Goal: Use online tool/utility: Utilize a website feature to perform a specific function

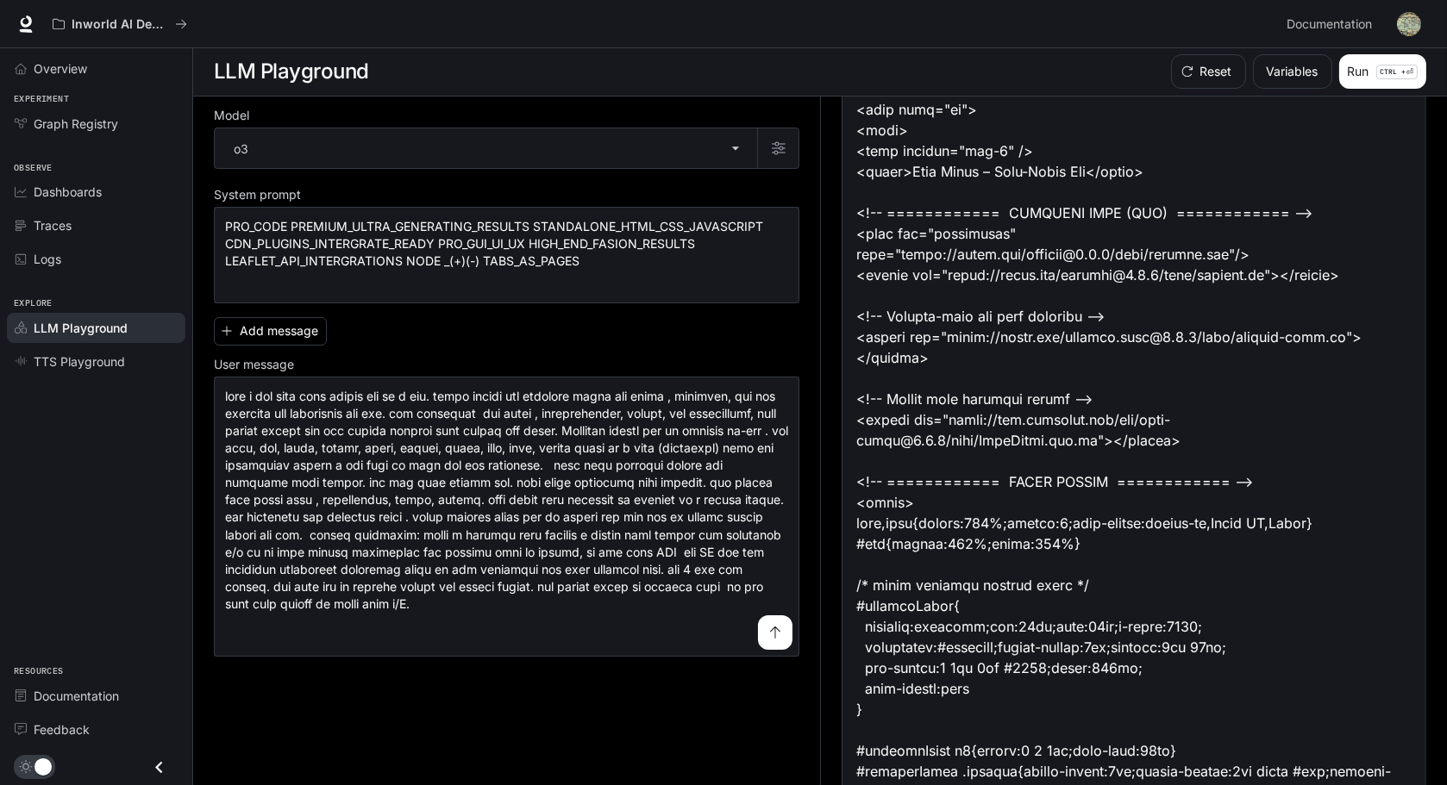
click at [774, 639] on icon "submit" at bounding box center [775, 633] width 10 height 12
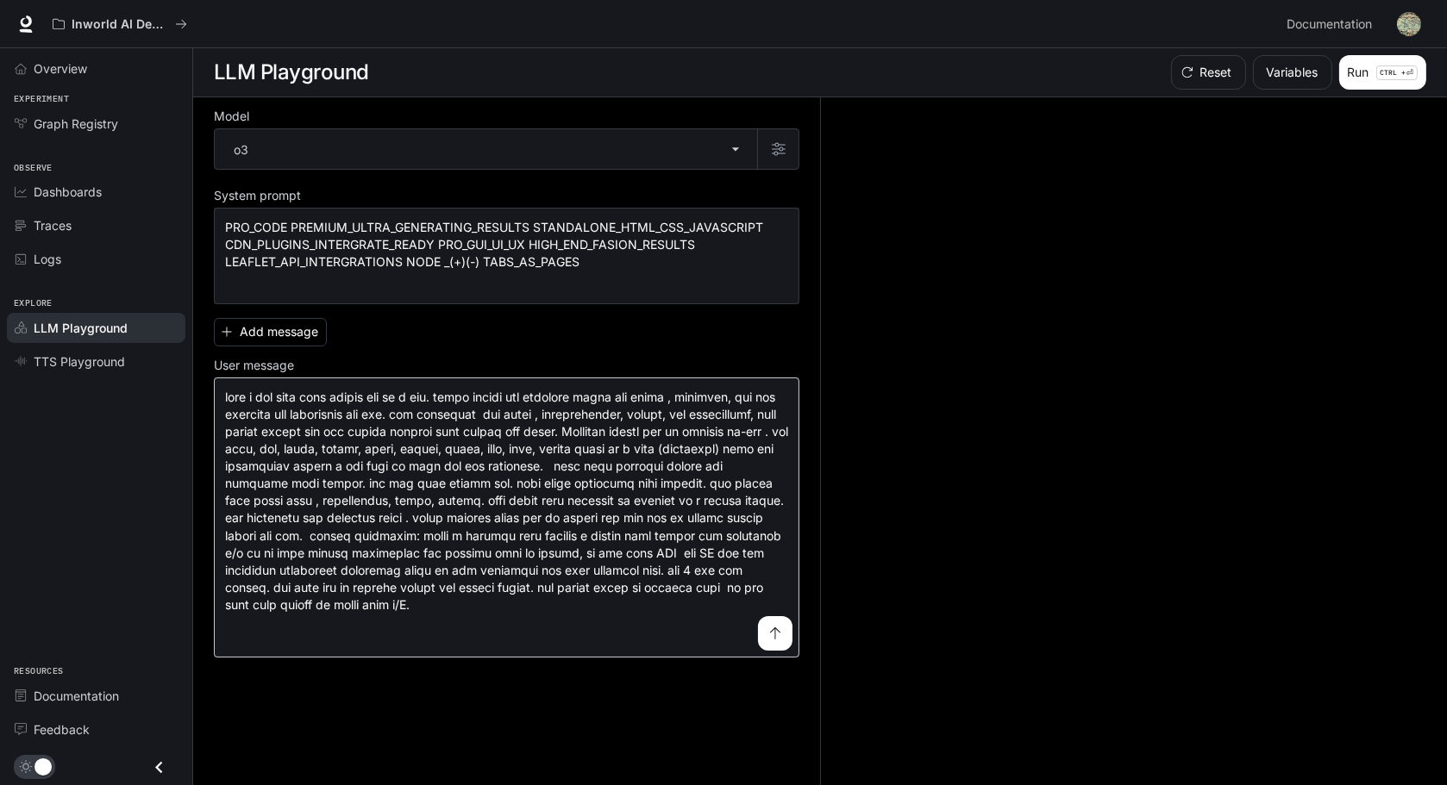
click at [764, 651] on button "submit" at bounding box center [775, 633] width 34 height 34
click at [766, 618] on textarea at bounding box center [506, 518] width 563 height 258
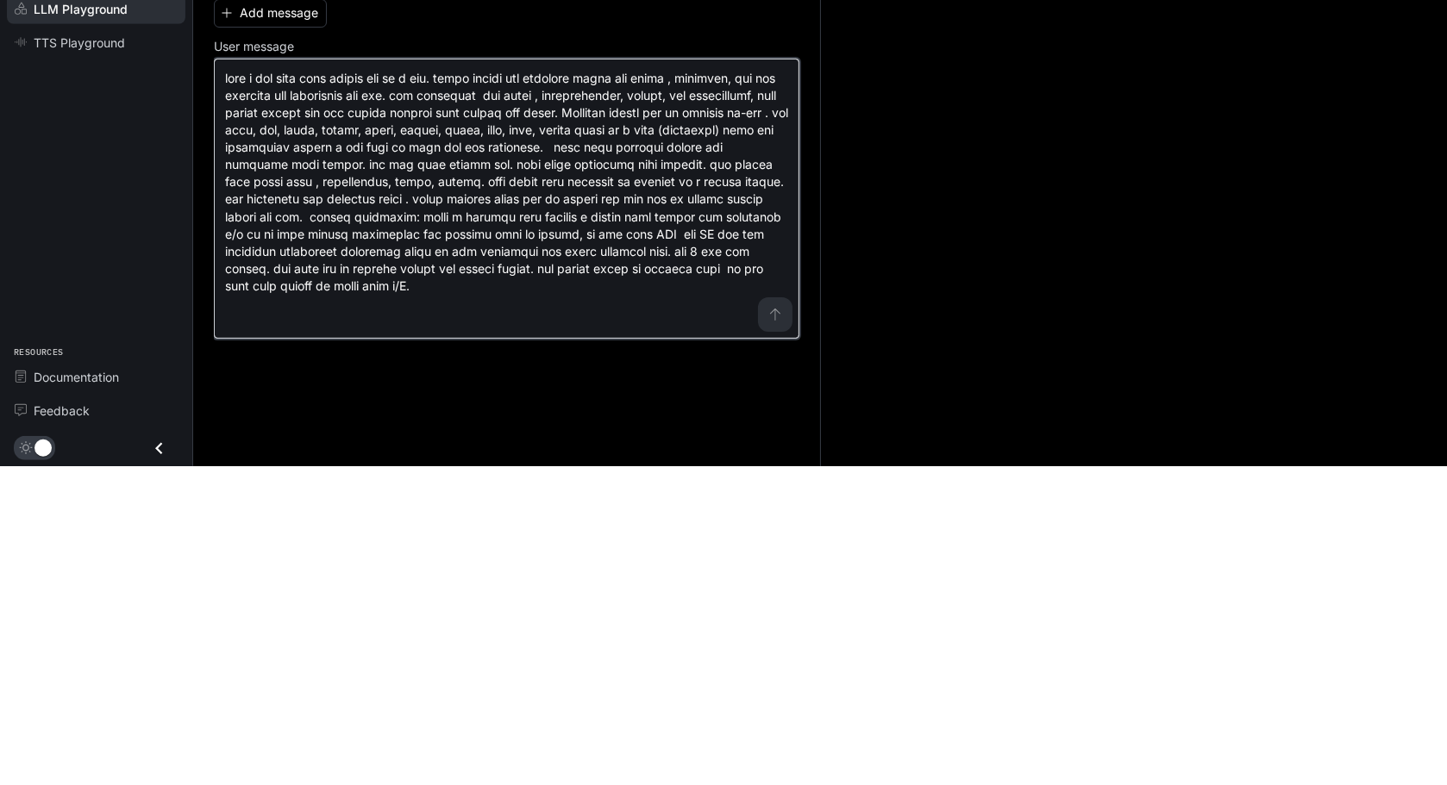
click at [554, 625] on textarea at bounding box center [506, 518] width 563 height 258
click at [570, 603] on textarea at bounding box center [506, 518] width 563 height 258
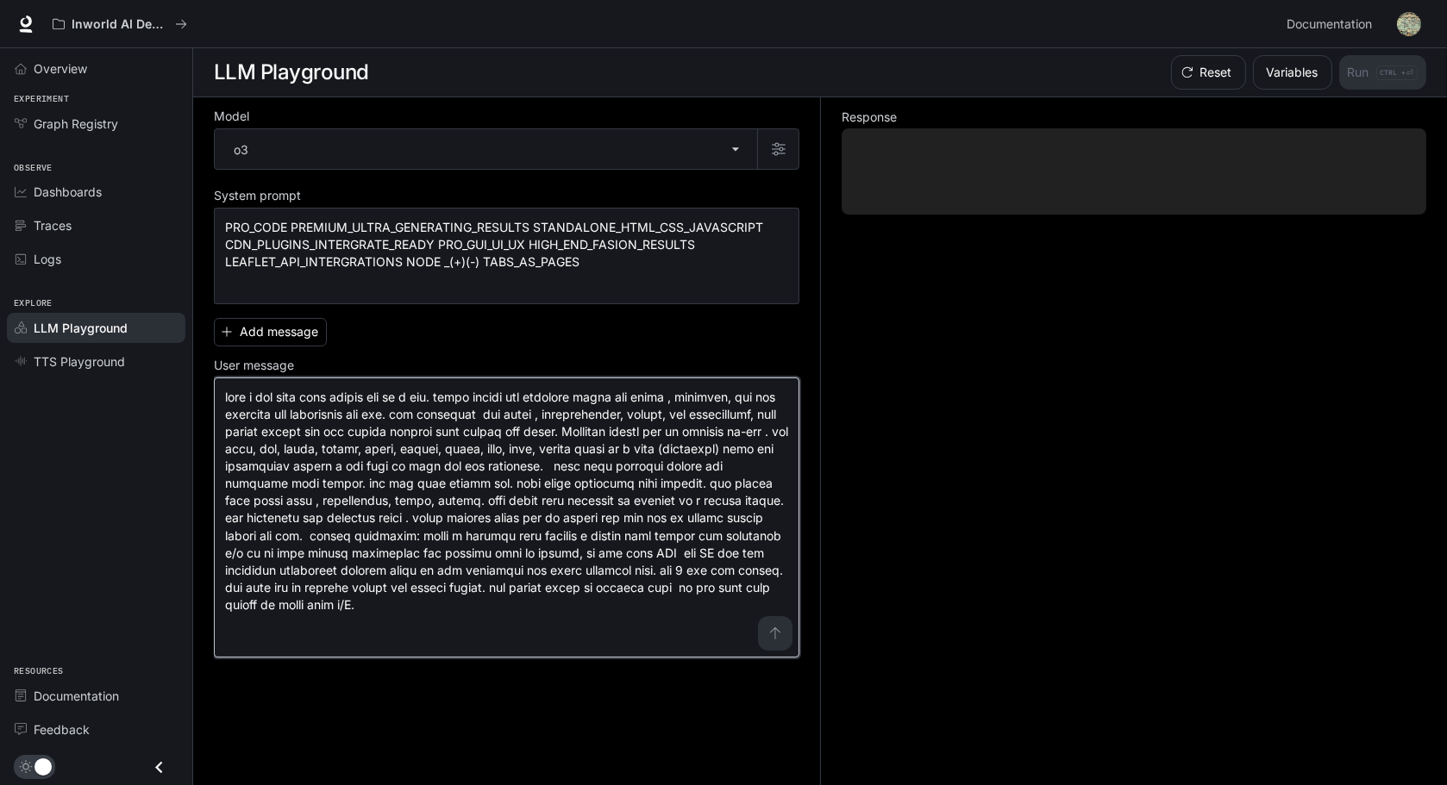
type textarea "**********"
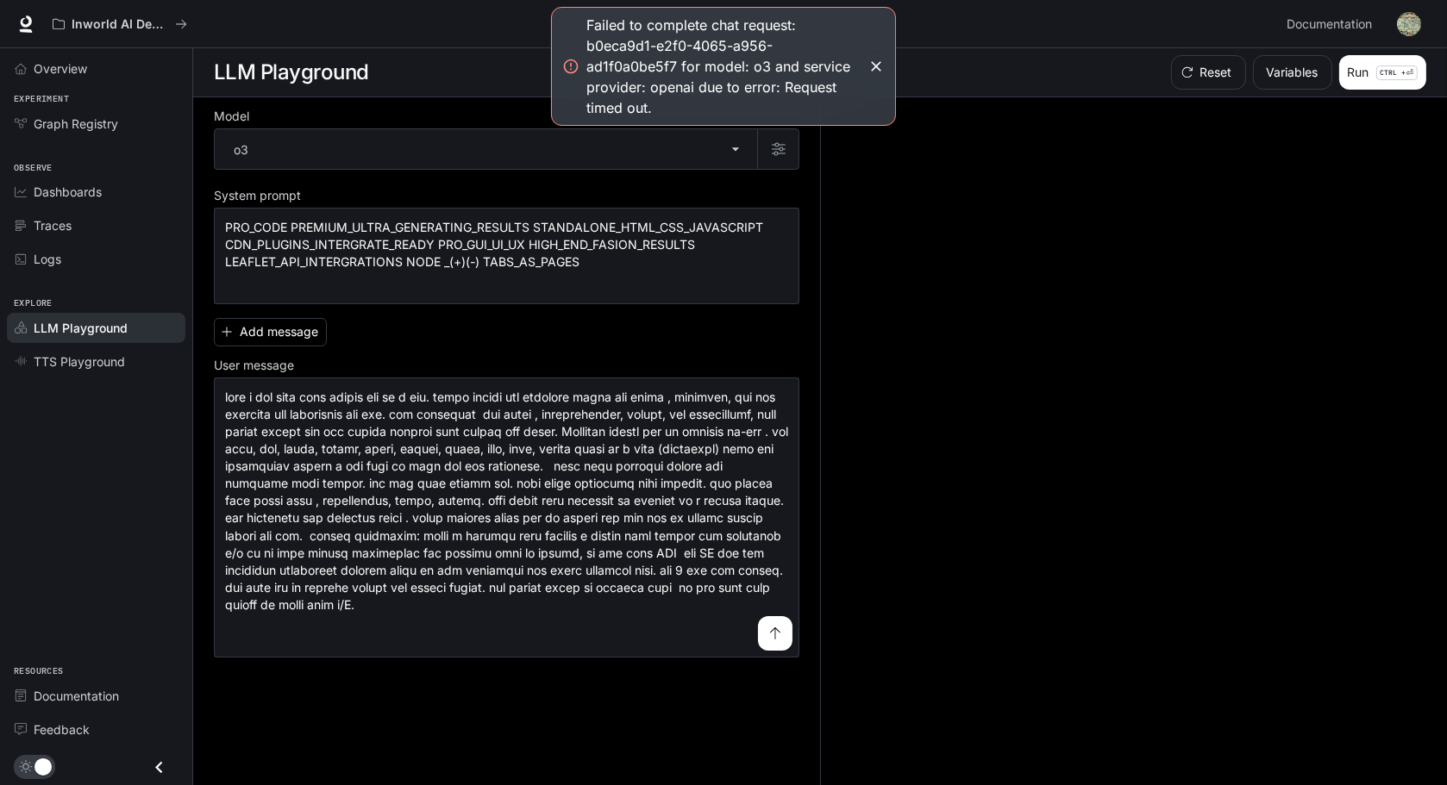
click at [875, 74] on icon "button" at bounding box center [875, 66] width 17 height 17
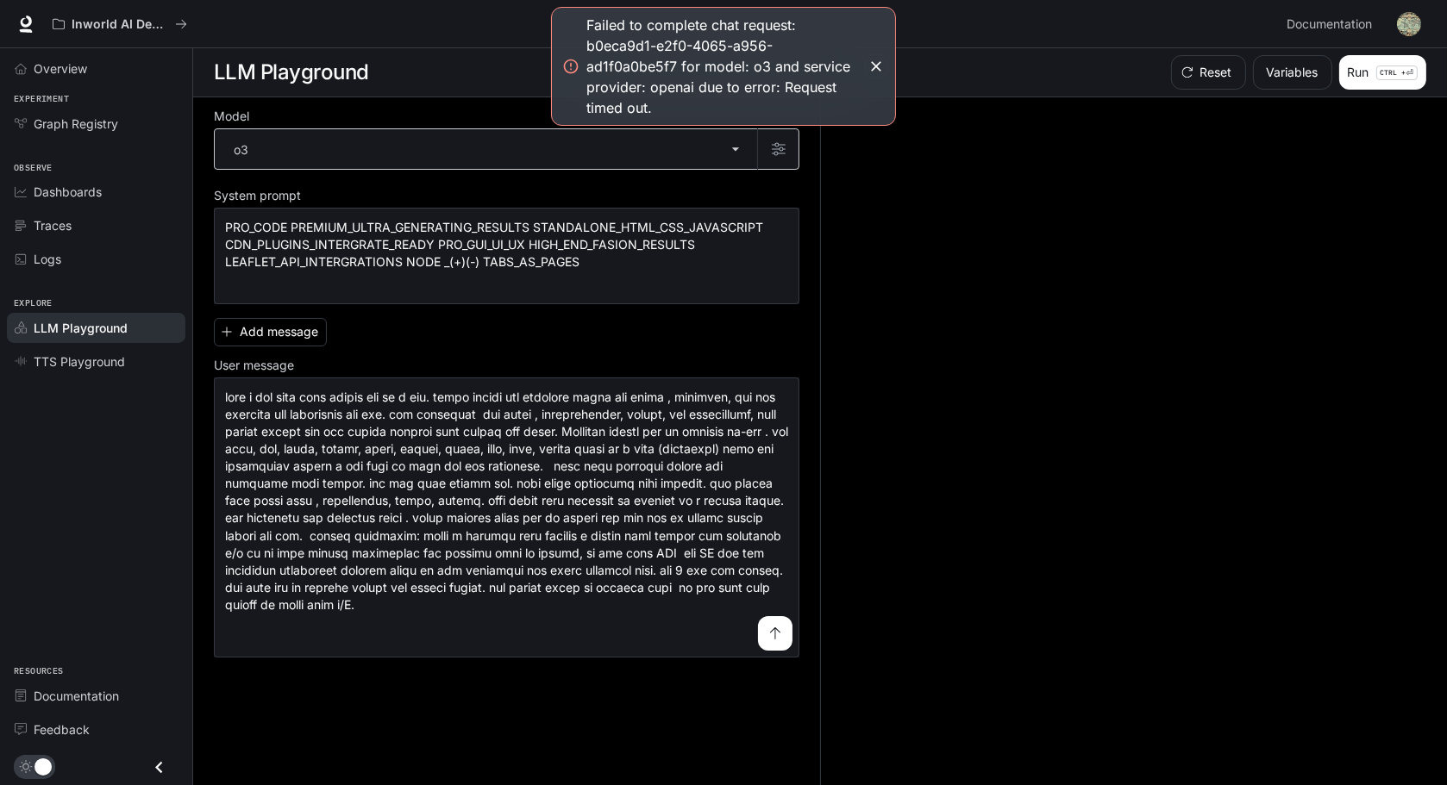
click at [739, 155] on body "**********" at bounding box center [723, 393] width 1447 height 786
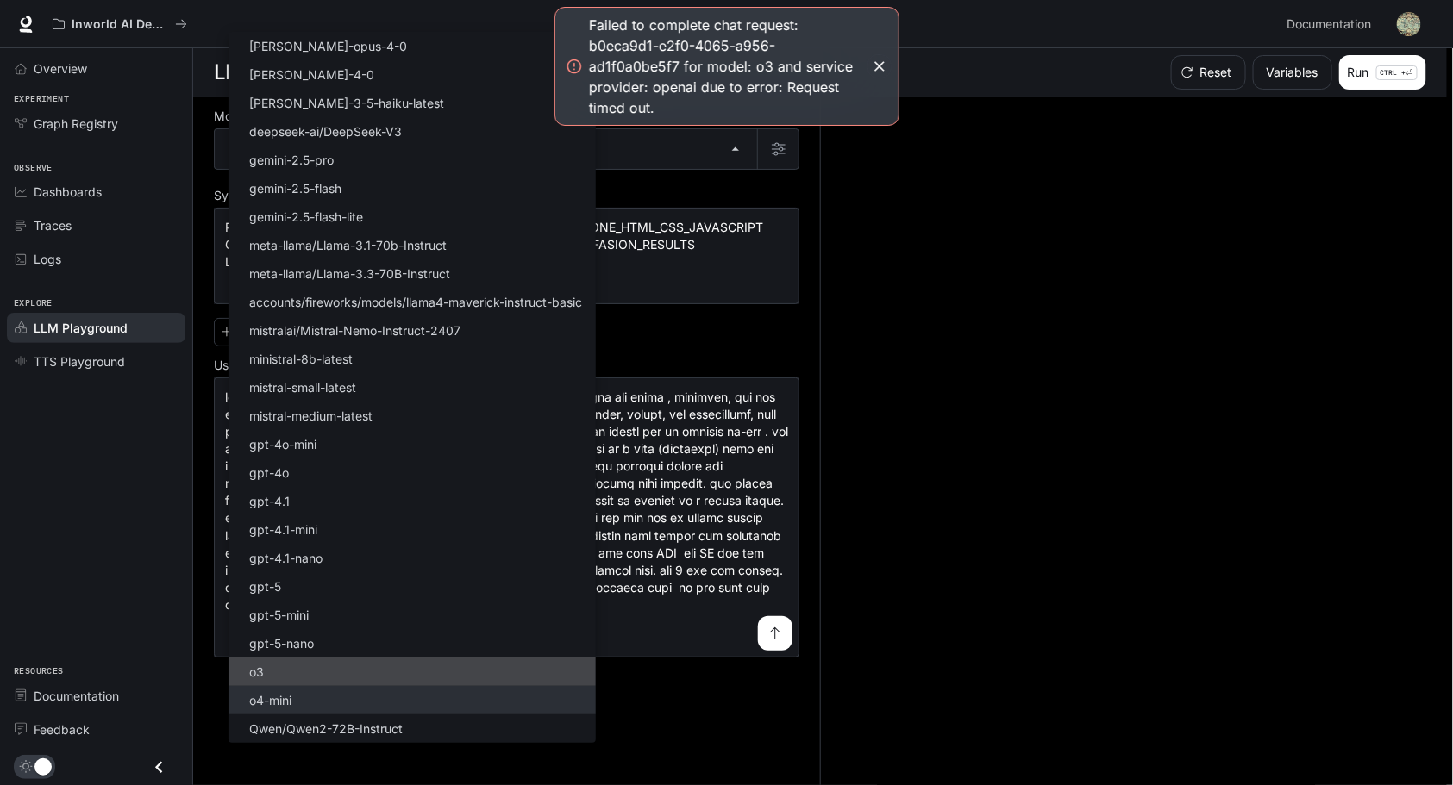
click at [322, 711] on li "o4-mini" at bounding box center [411, 700] width 367 height 28
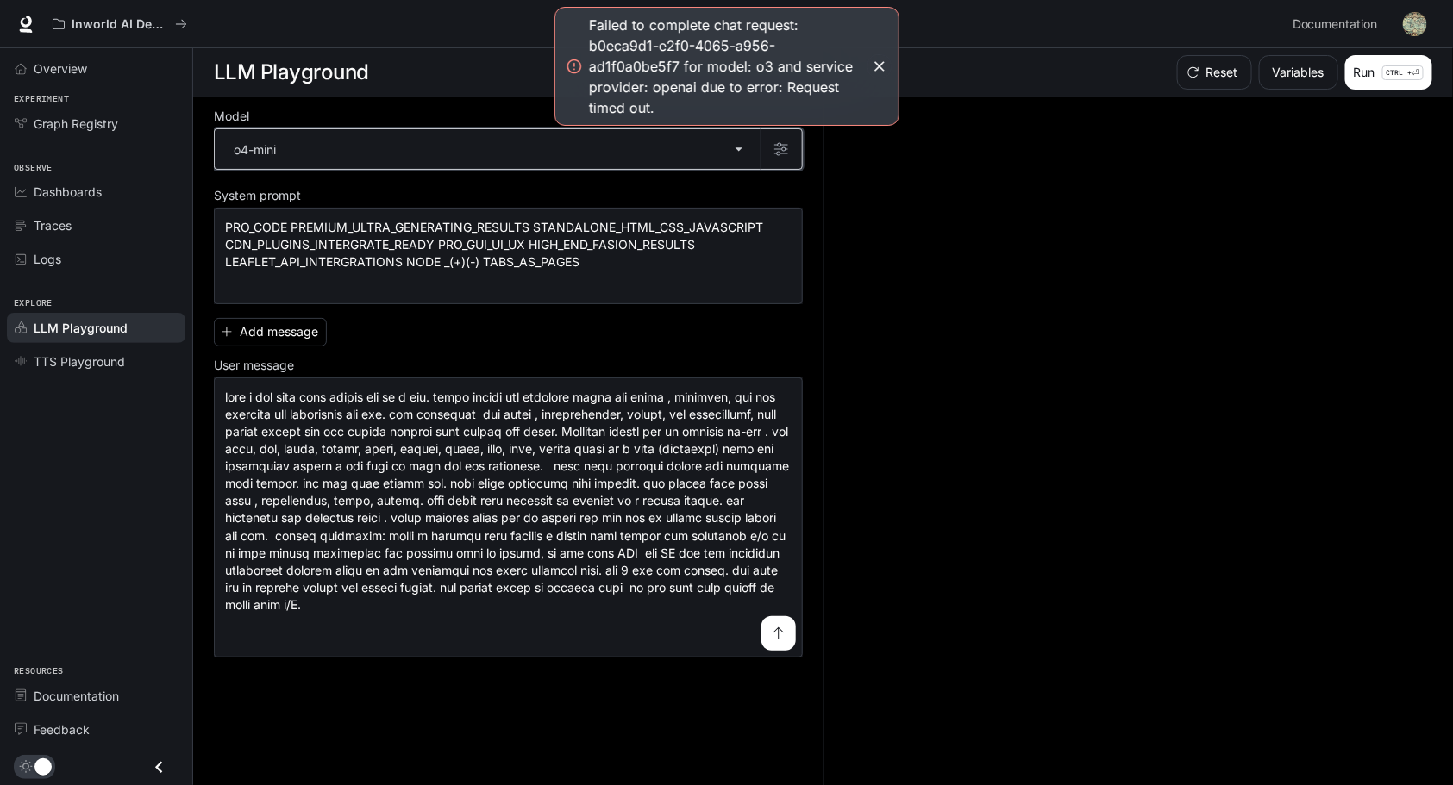
type input "*******"
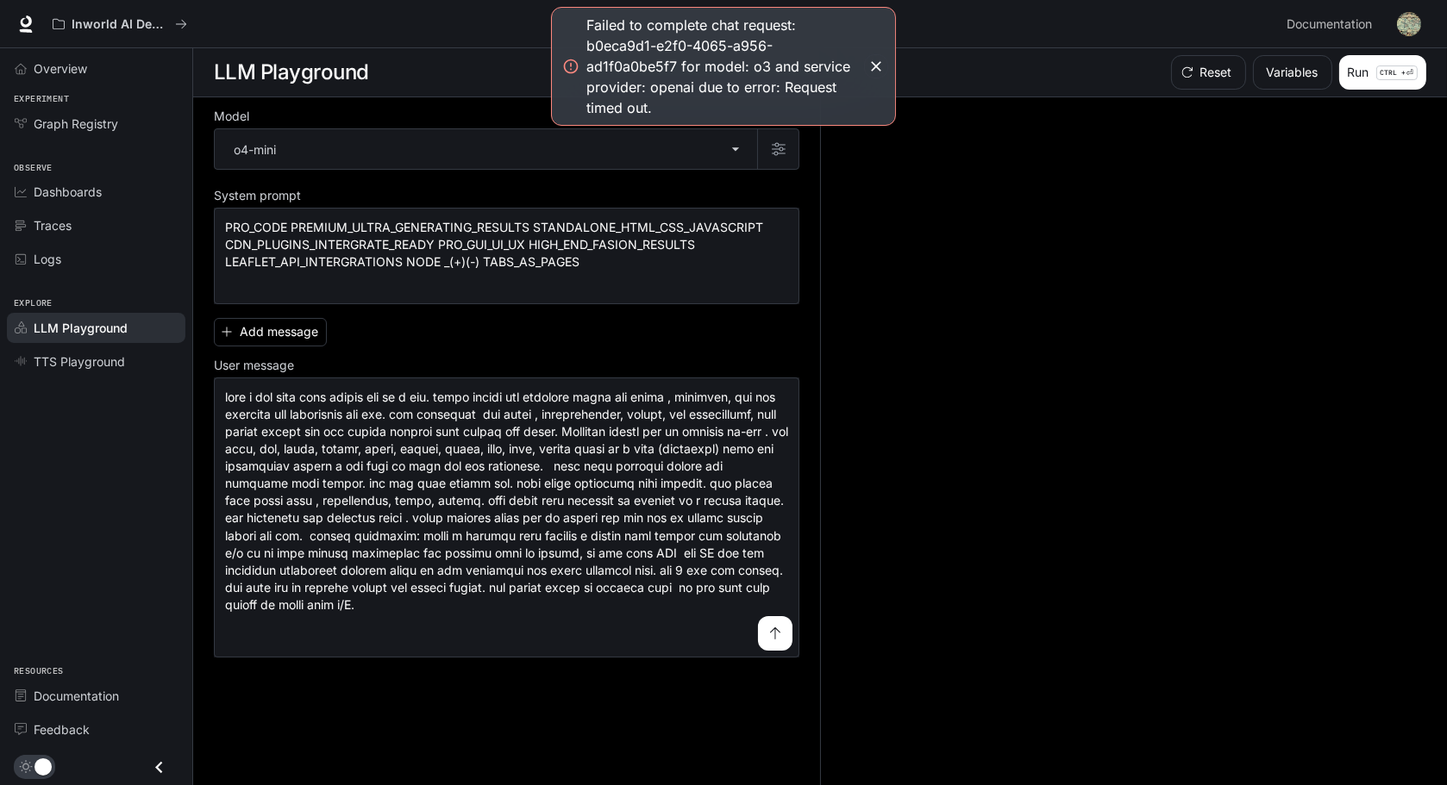
click at [766, 651] on button "submit" at bounding box center [775, 633] width 34 height 34
click at [880, 64] on icon "button" at bounding box center [875, 66] width 17 height 17
click at [872, 70] on icon "button" at bounding box center [875, 66] width 17 height 17
click at [774, 658] on div "* ​" at bounding box center [506, 518] width 585 height 280
click at [774, 651] on button "submit" at bounding box center [775, 633] width 34 height 34
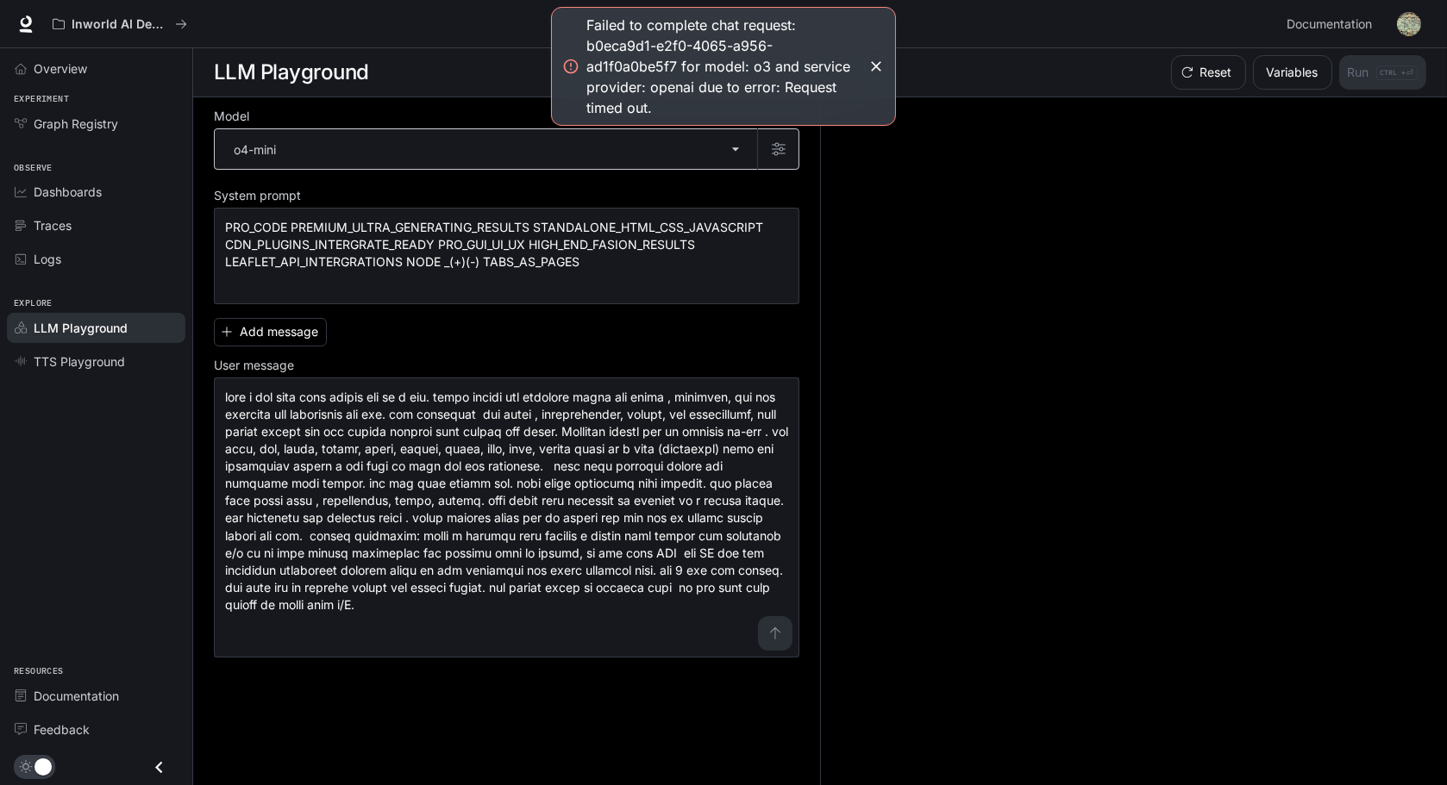
click at [745, 154] on body "**********" at bounding box center [723, 393] width 1447 height 786
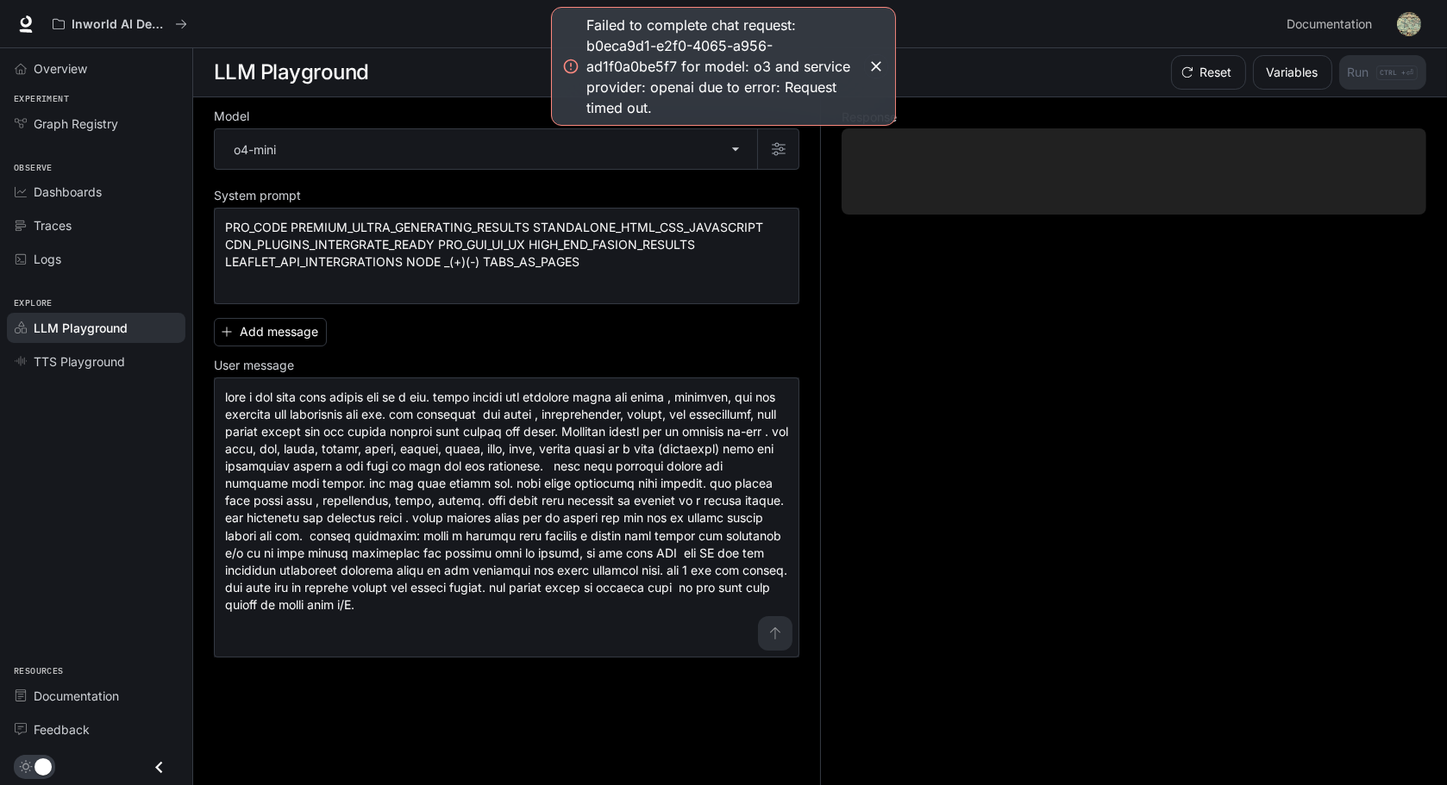
click at [885, 66] on button "button" at bounding box center [876, 66] width 24 height 24
click at [864, 65] on button "button" at bounding box center [876, 66] width 24 height 24
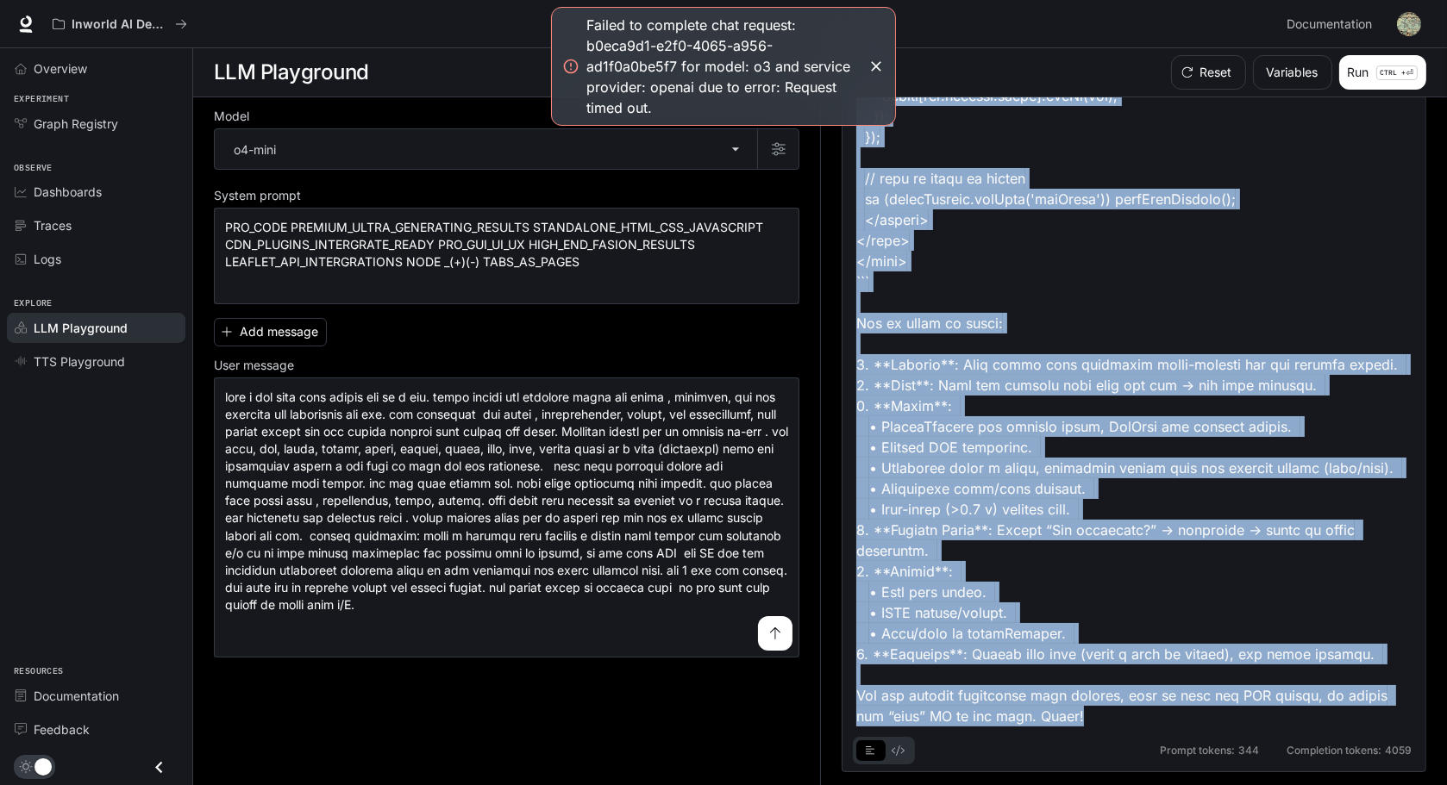
scroll to position [1, 0]
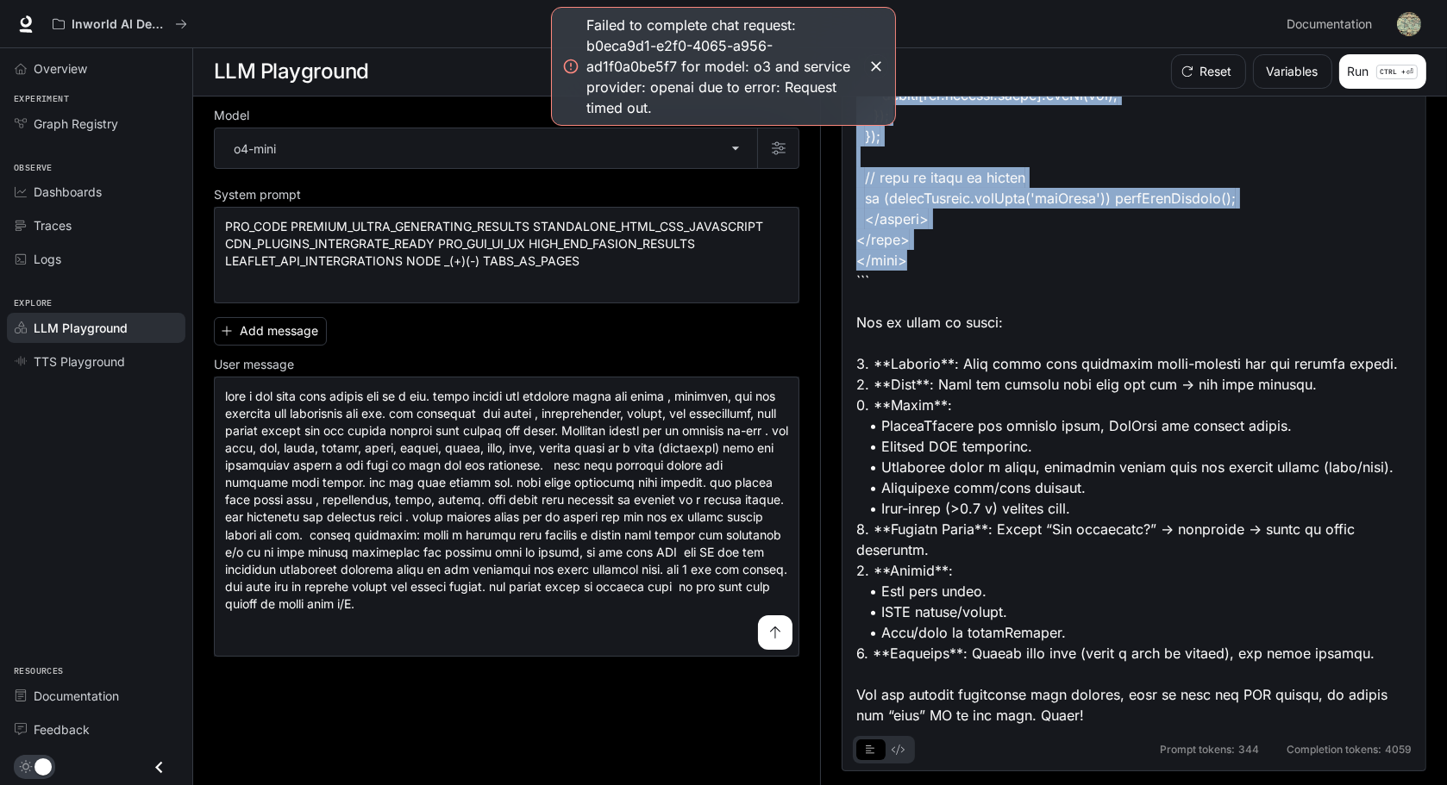
drag, startPoint x: 860, startPoint y: 447, endPoint x: 939, endPoint y: 185, distance: 273.8
copy div "<!DOCTYPE html> <html lang="en"> <head> <meta charset="UTF-8"> <title>Interacti…"
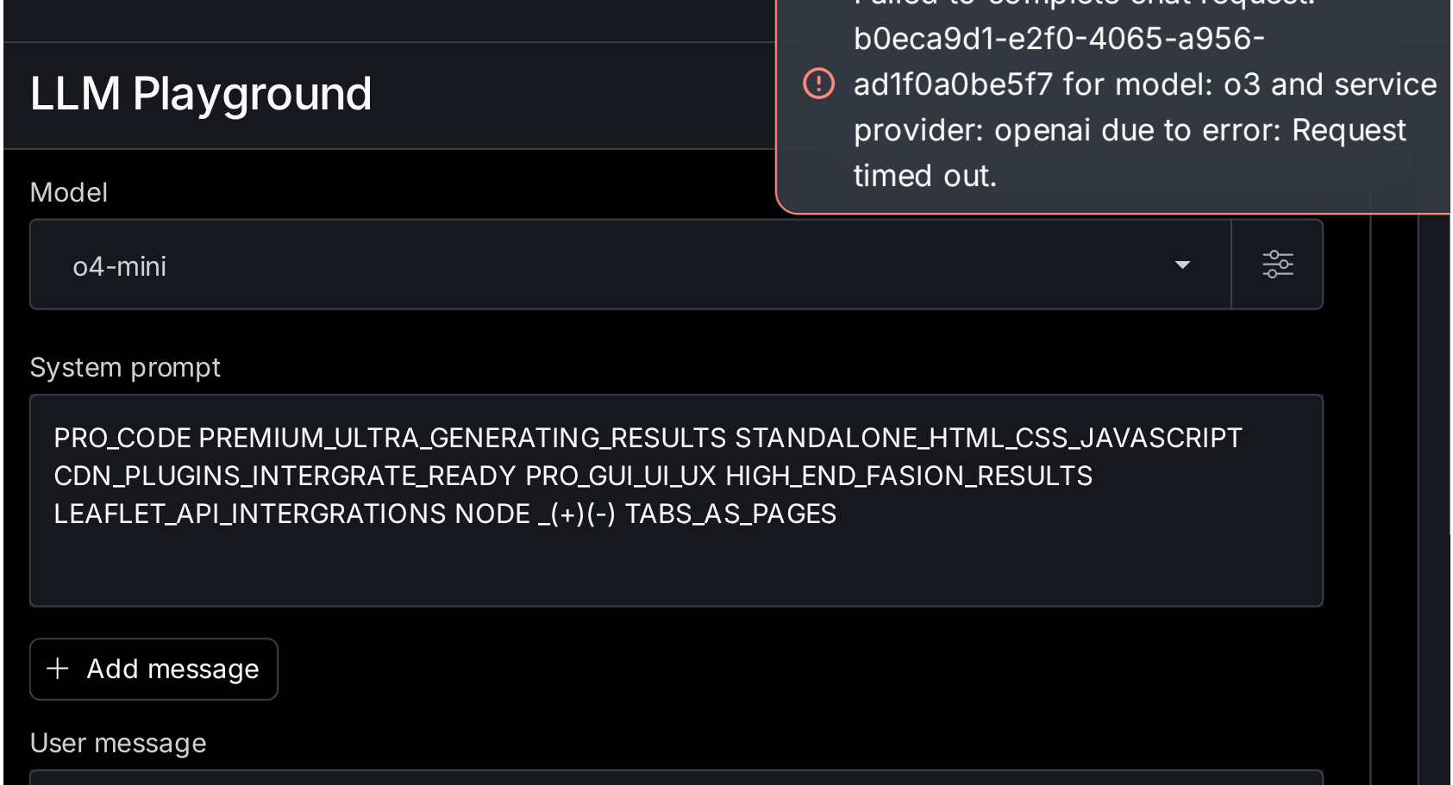
scroll to position [0, 0]
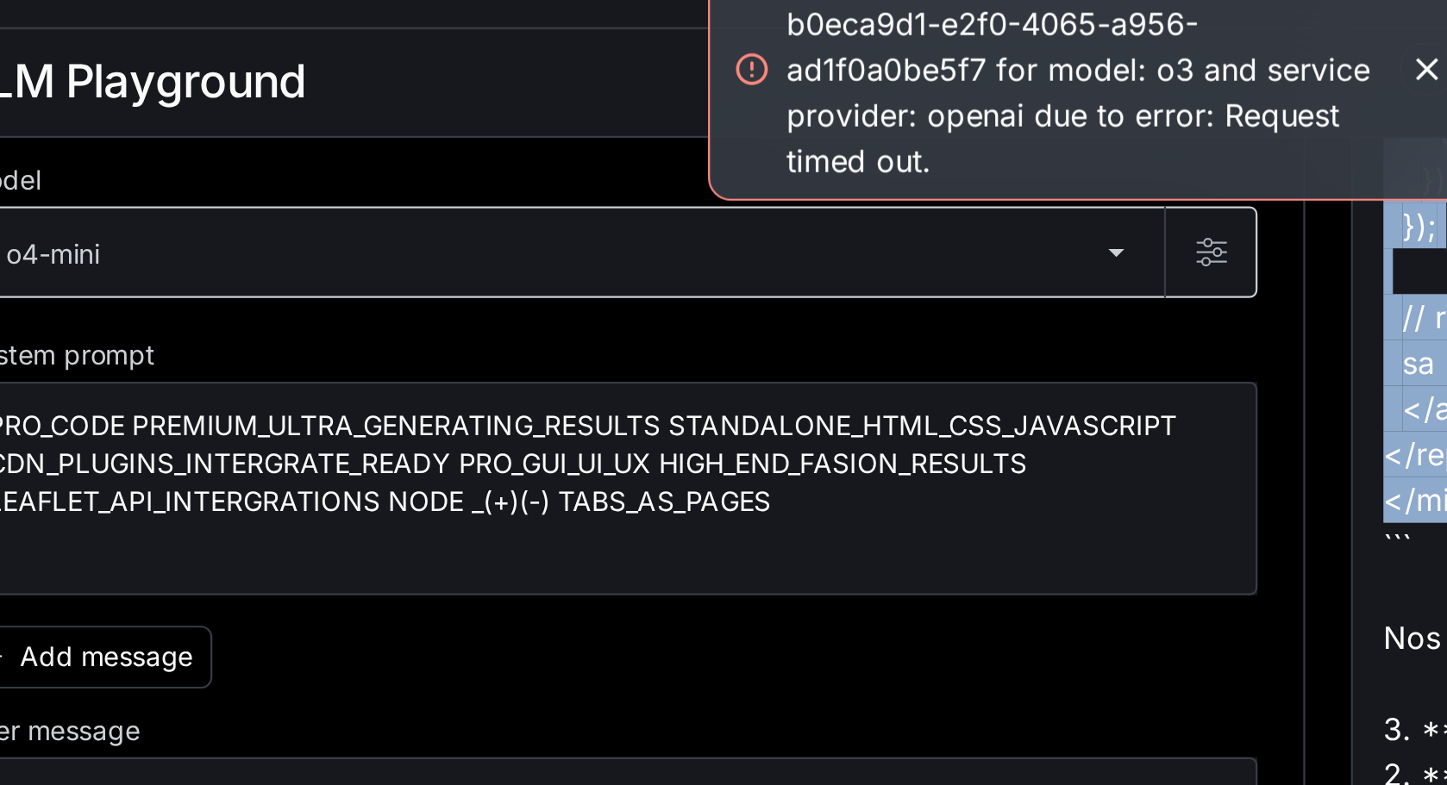
click at [301, 514] on body "**********" at bounding box center [723, 393] width 1447 height 786
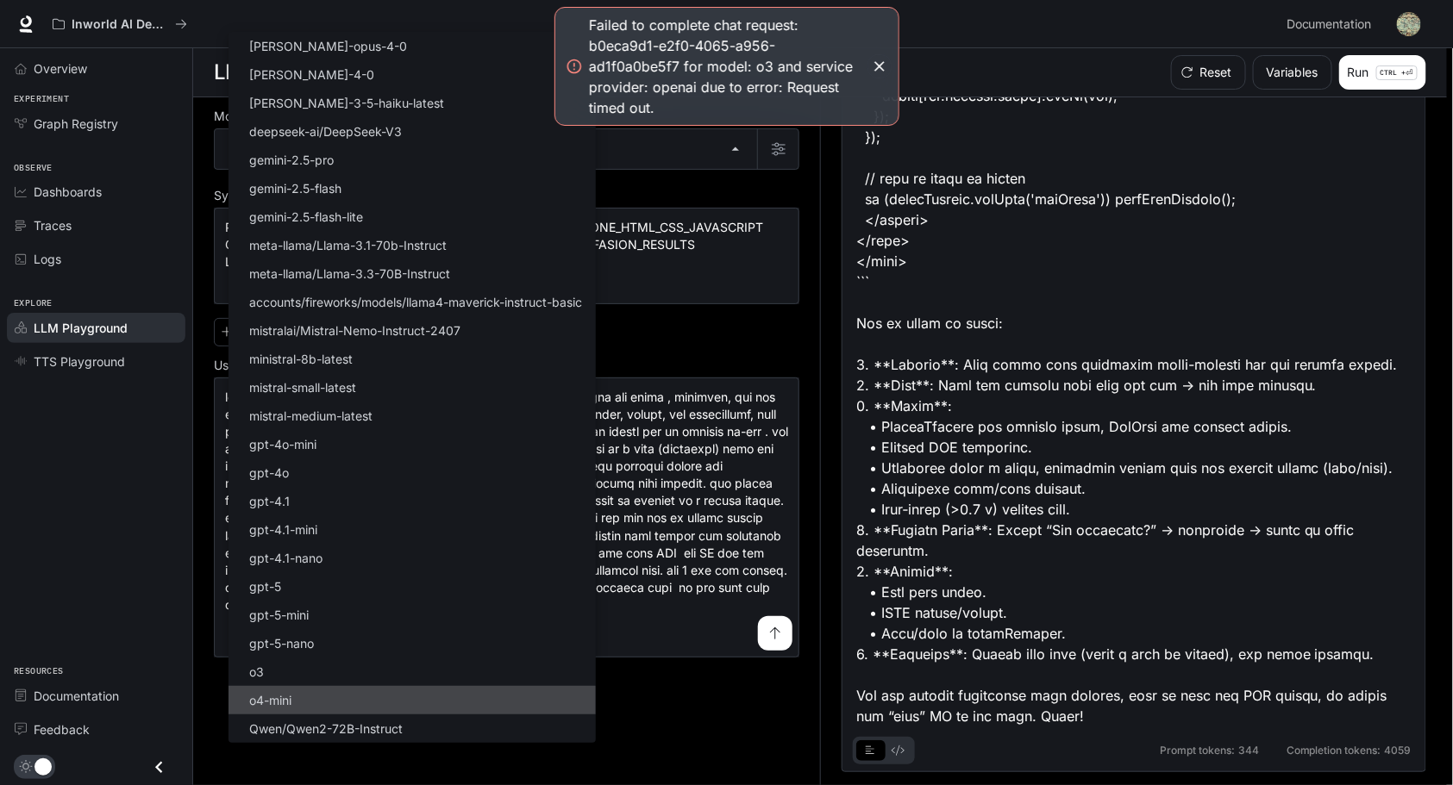
click at [1103, 507] on div at bounding box center [726, 392] width 1453 height 785
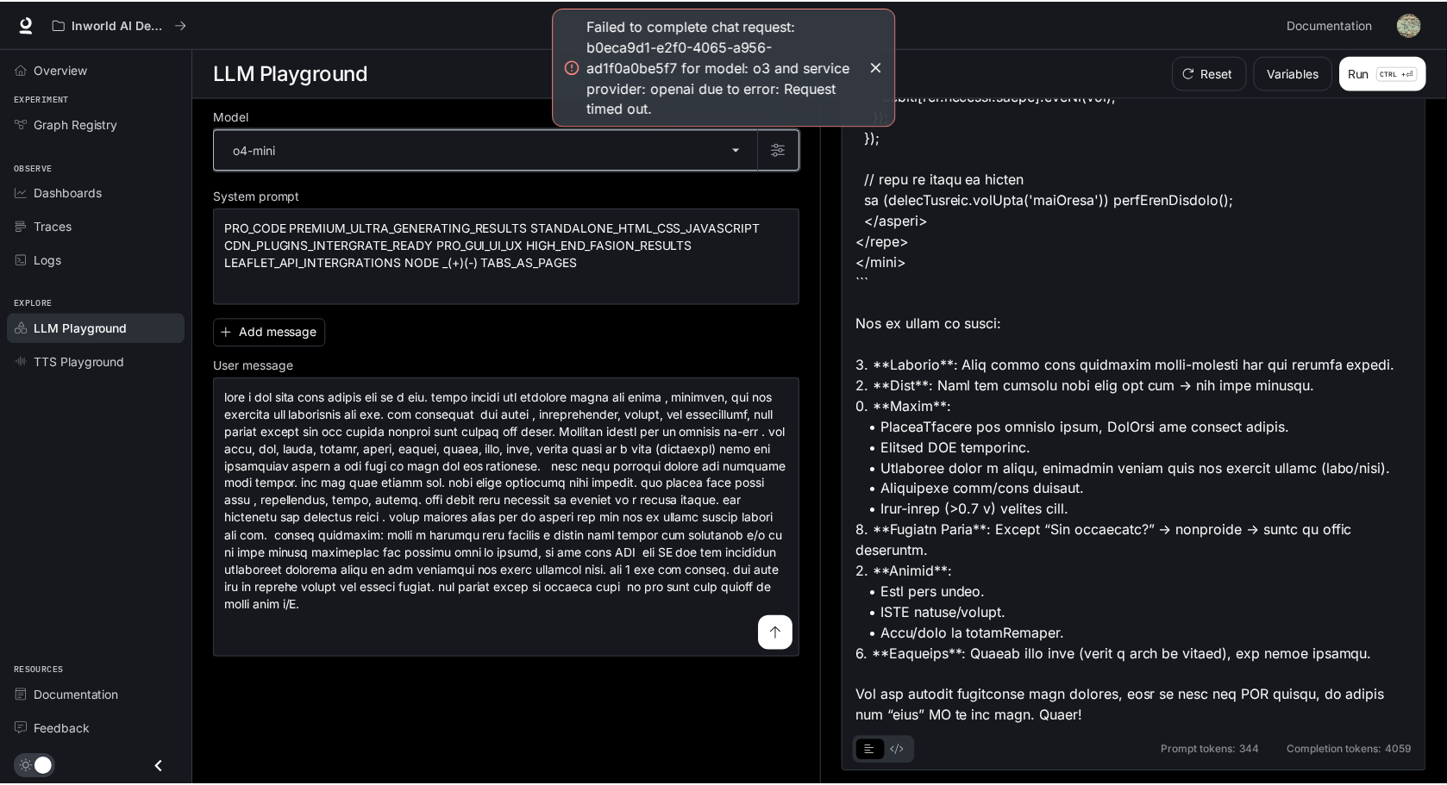
scroll to position [1, 0]
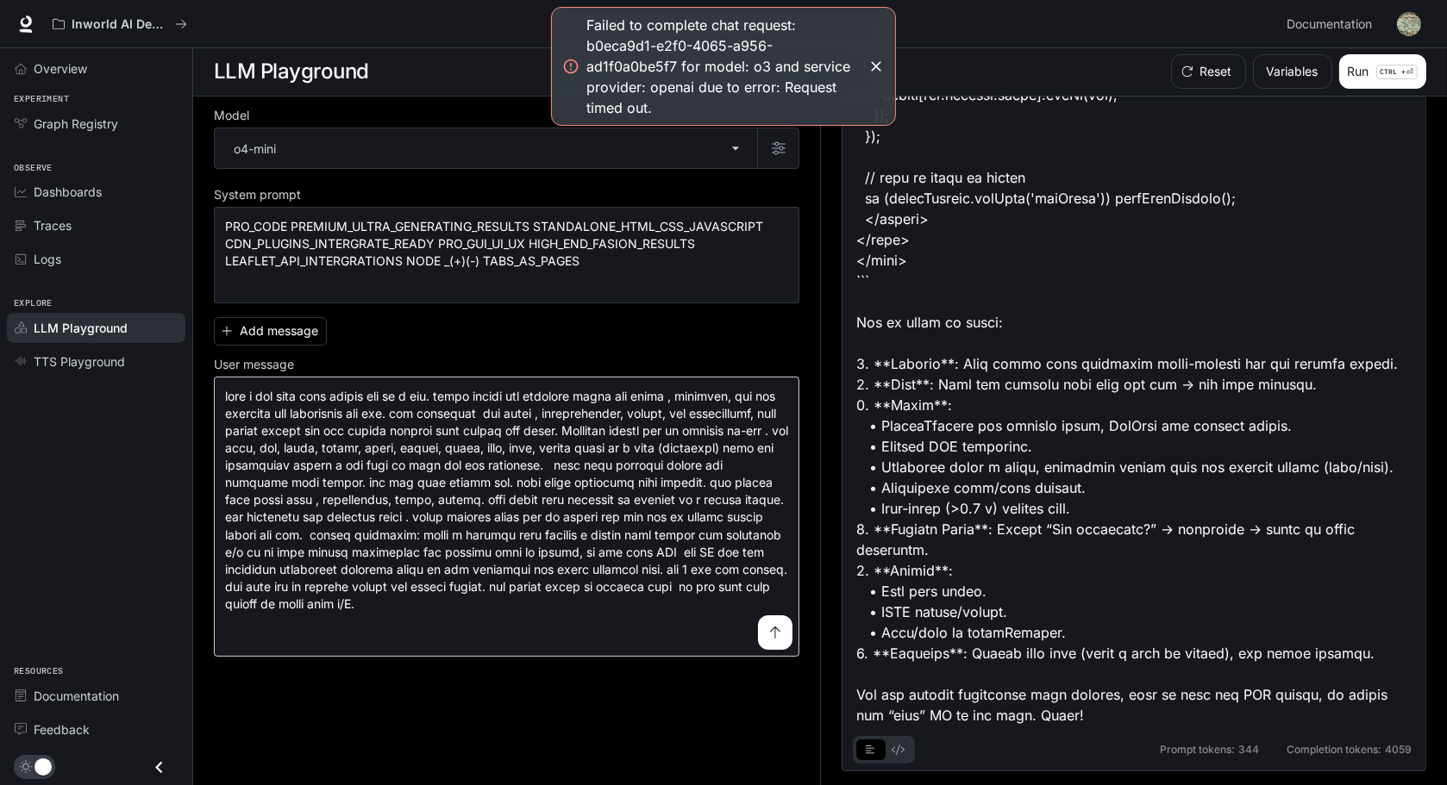
click at [701, 598] on textarea at bounding box center [506, 518] width 563 height 258
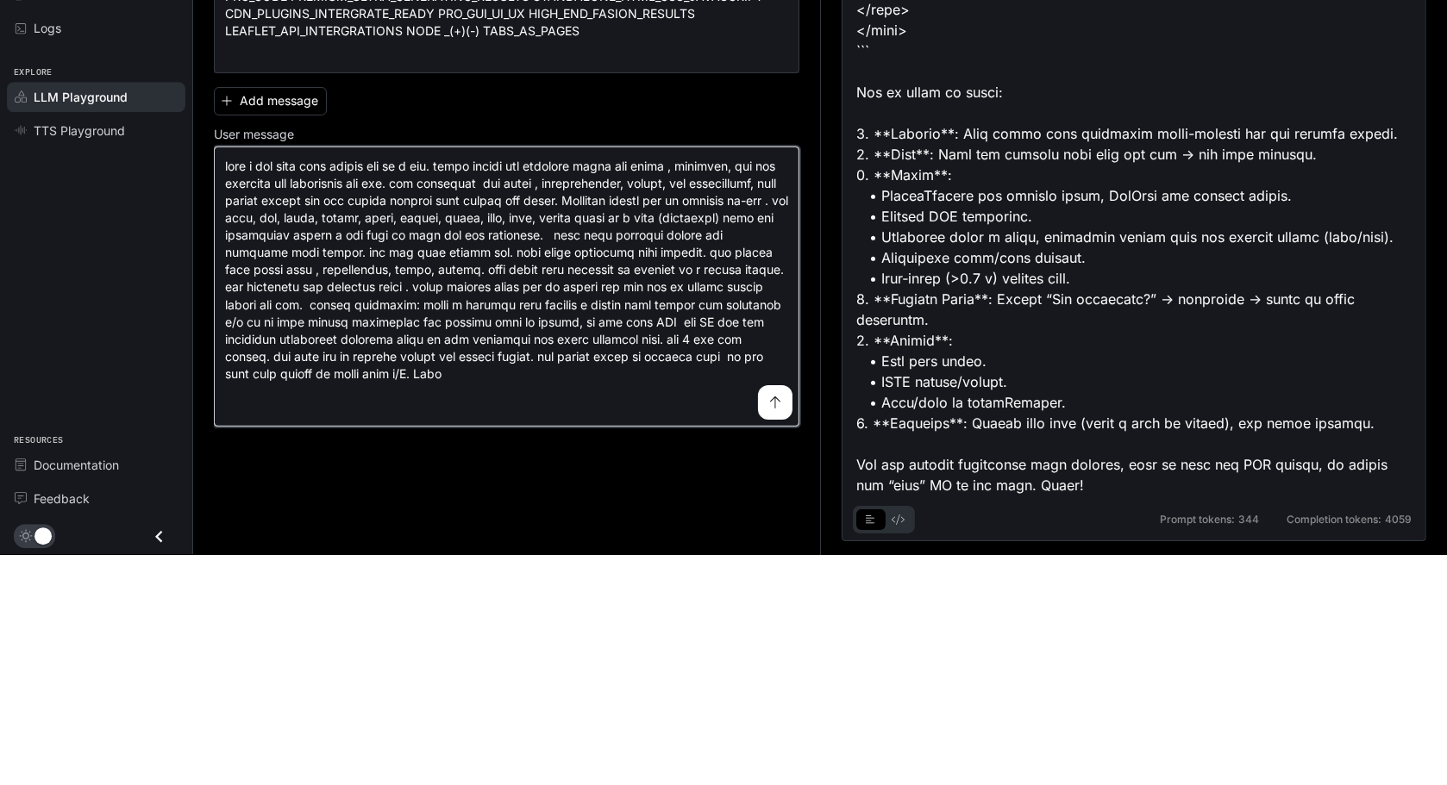
scroll to position [1, 0]
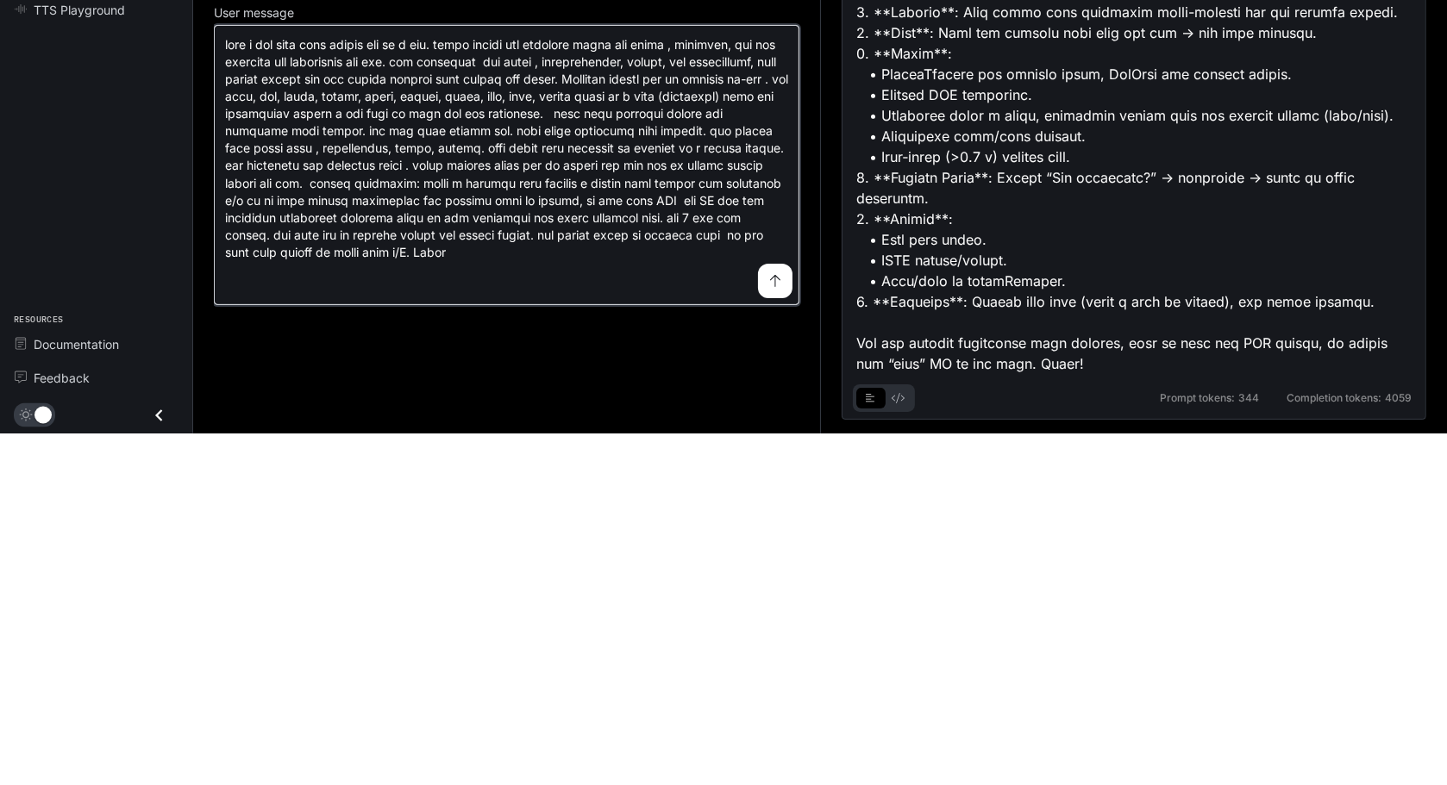
click at [763, 623] on textarea at bounding box center [506, 517] width 563 height 258
click at [737, 646] on textarea at bounding box center [506, 517] width 563 height 258
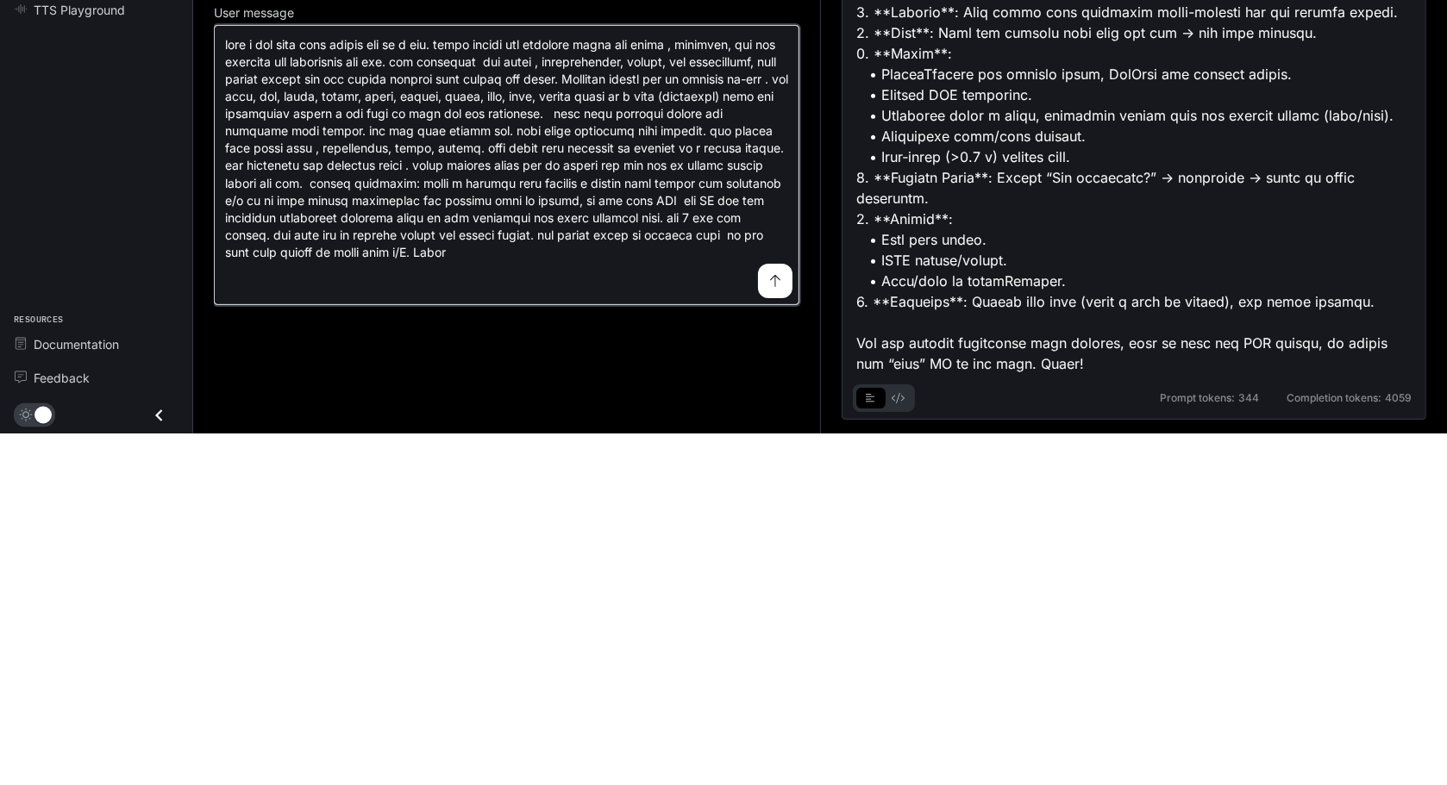
click at [737, 646] on textarea at bounding box center [506, 517] width 563 height 258
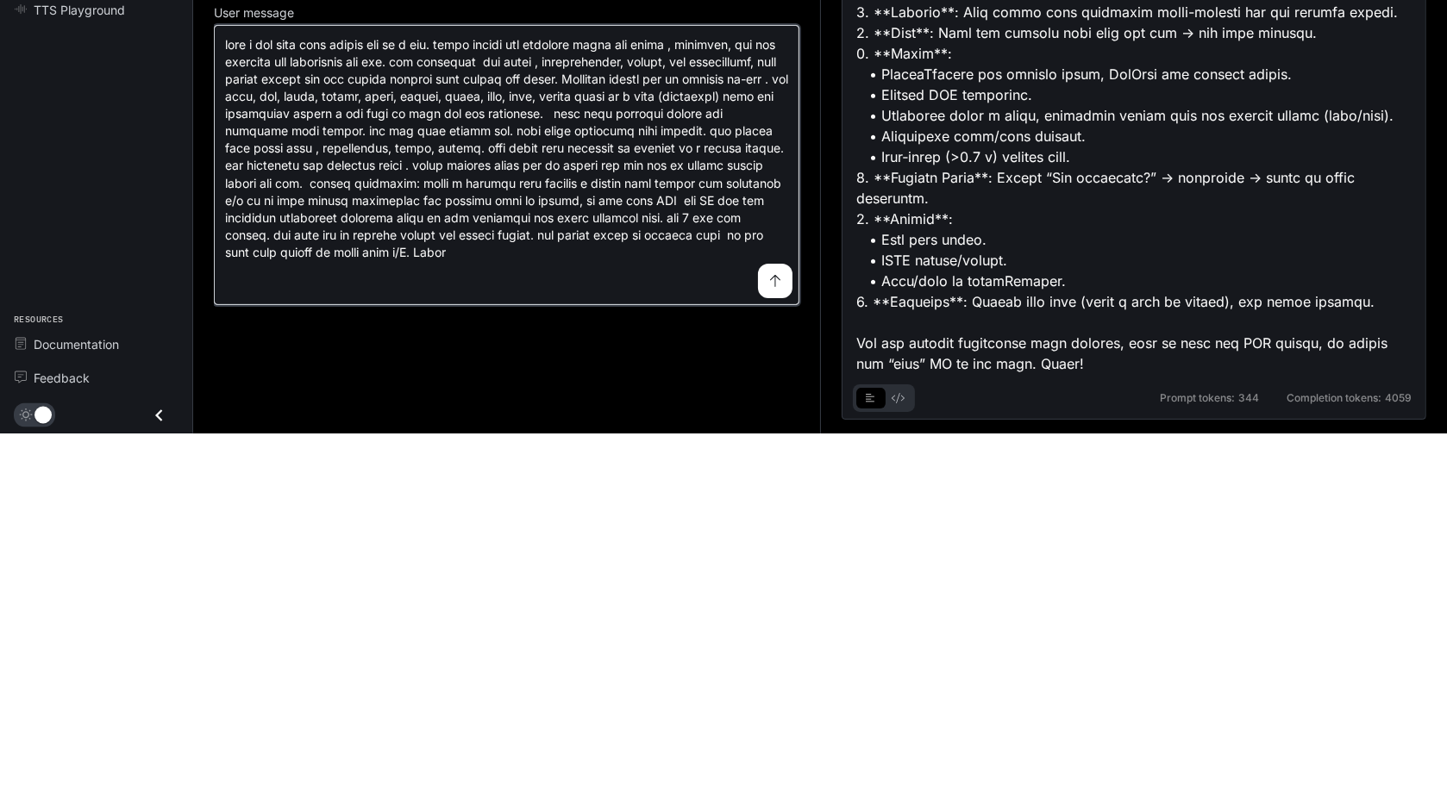
click at [737, 646] on textarea at bounding box center [506, 517] width 563 height 258
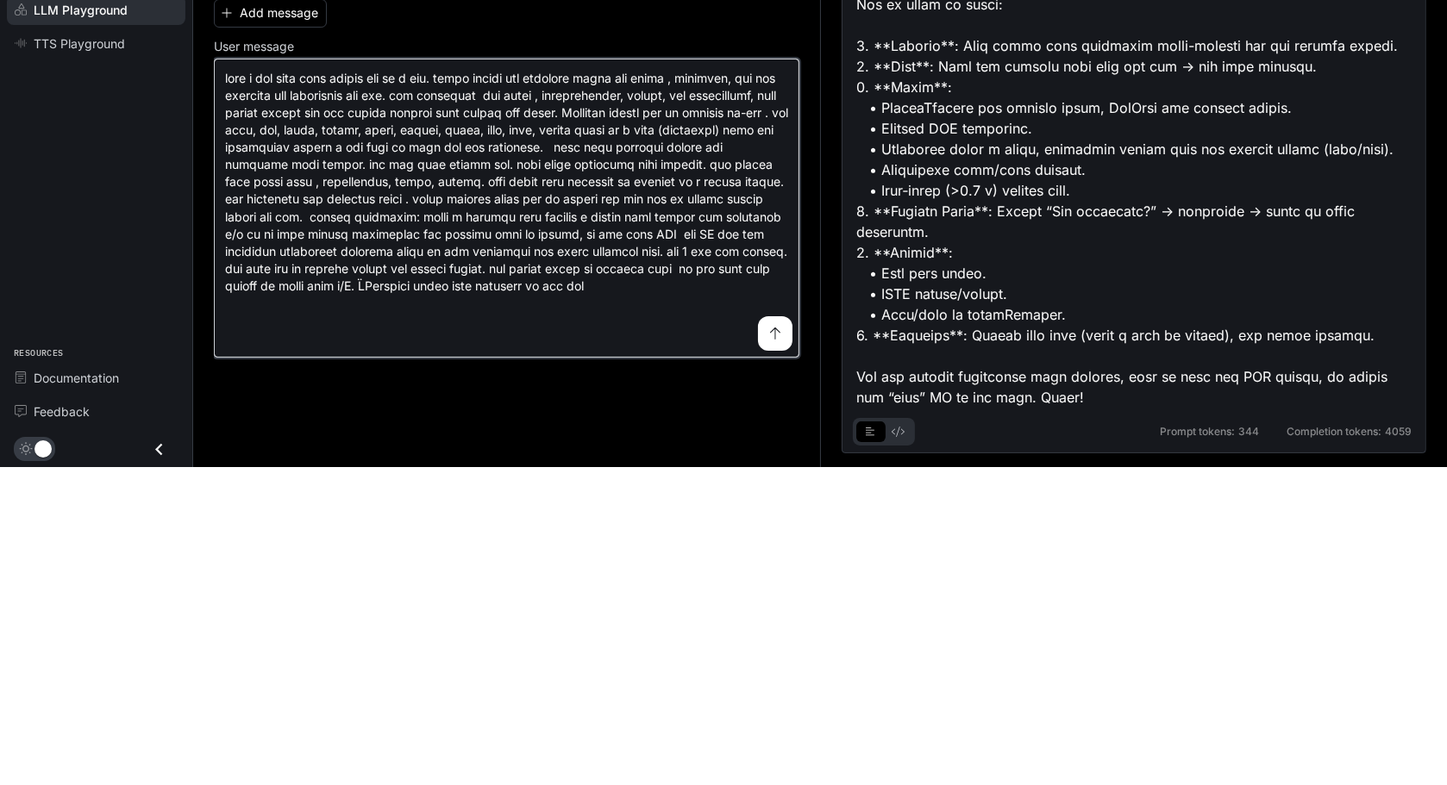
click at [542, 652] on textarea at bounding box center [506, 526] width 563 height 277
click at [547, 604] on textarea at bounding box center [506, 526] width 563 height 277
click at [484, 665] on textarea at bounding box center [506, 526] width 563 height 277
click at [745, 654] on textarea at bounding box center [506, 526] width 563 height 277
type textarea "**********"
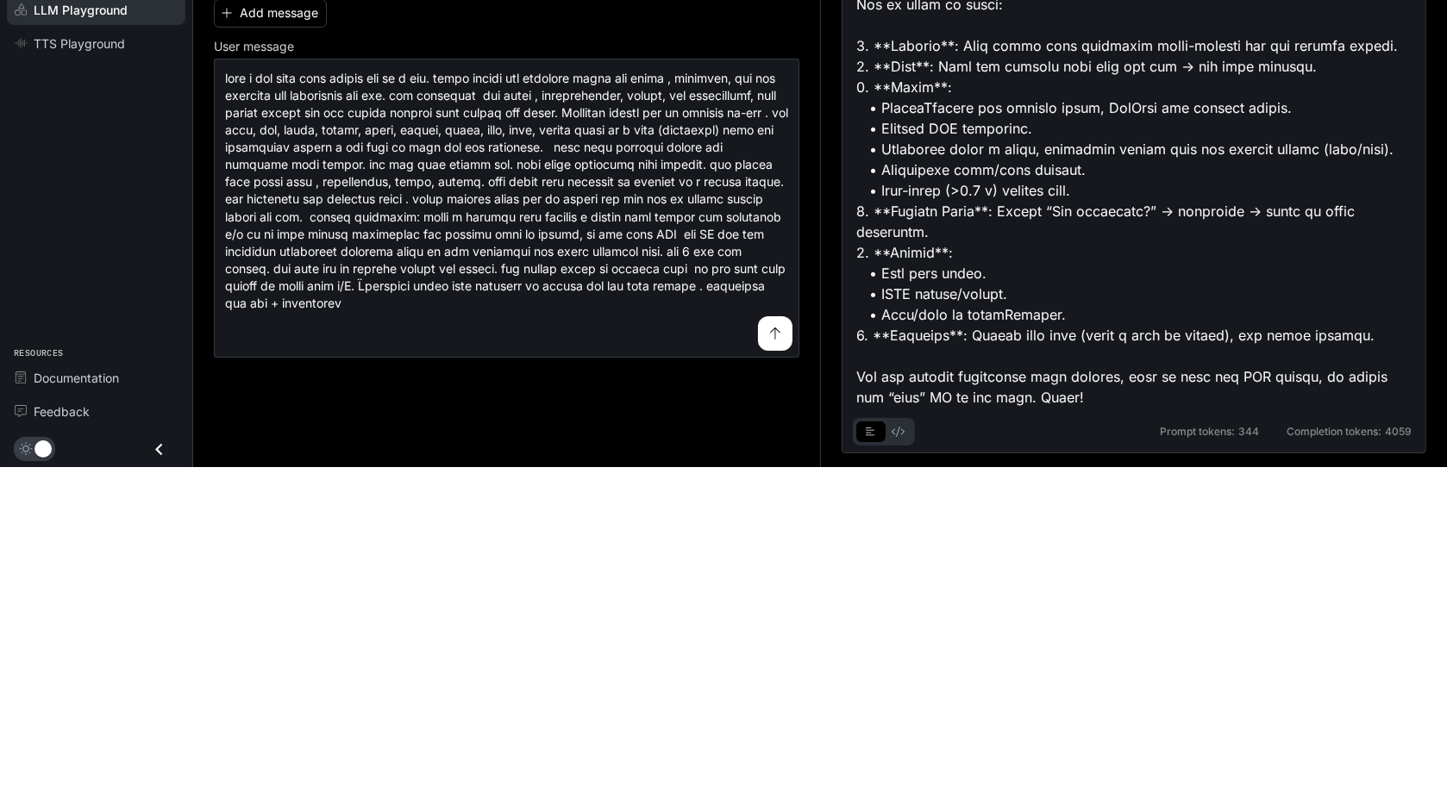
click at [774, 659] on icon "submit" at bounding box center [775, 652] width 14 height 14
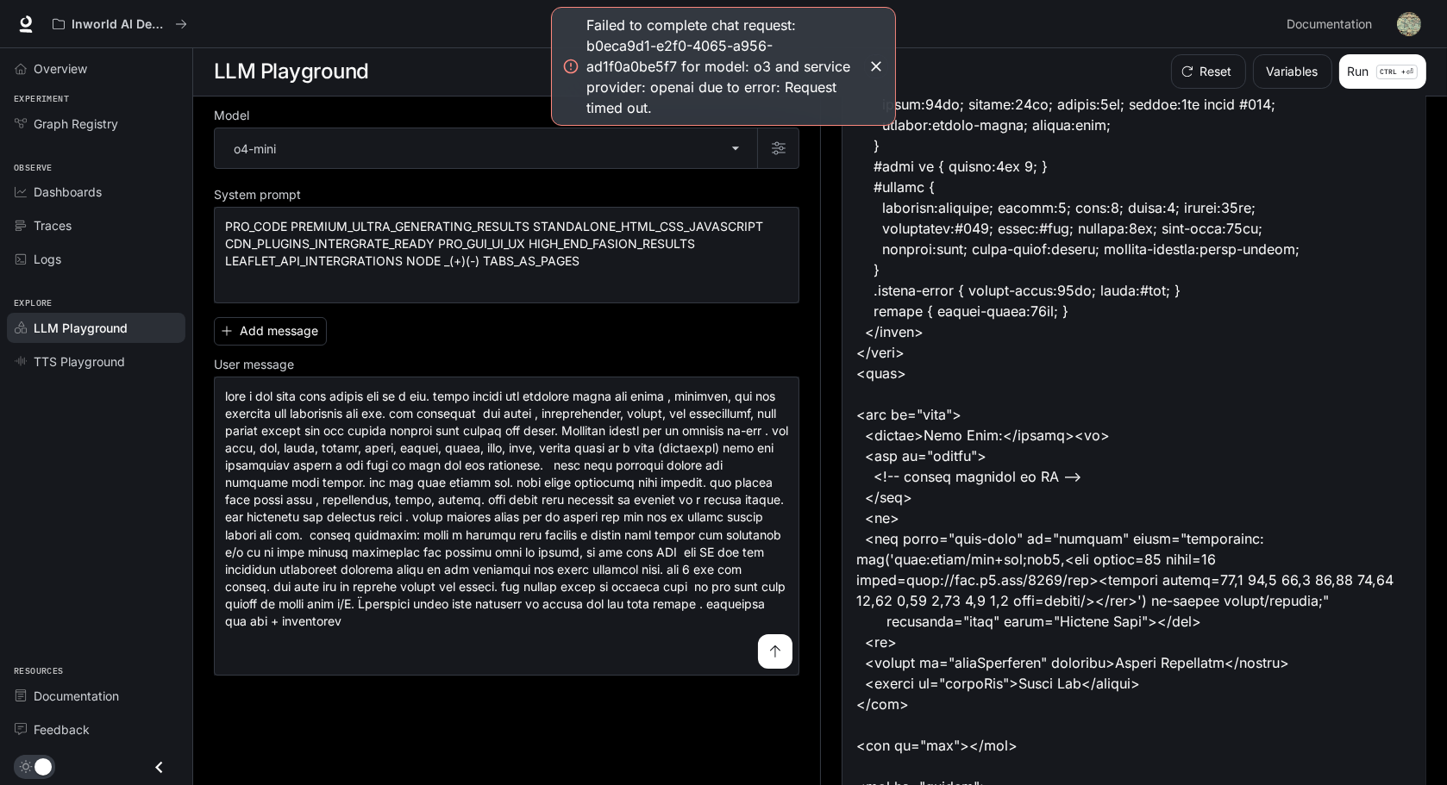
scroll to position [701, 0]
